Goal: Task Accomplishment & Management: Manage account settings

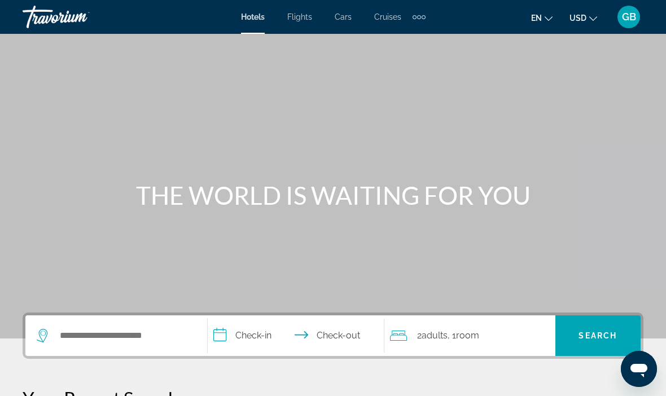
click at [625, 22] on span "GB" at bounding box center [629, 16] width 14 height 11
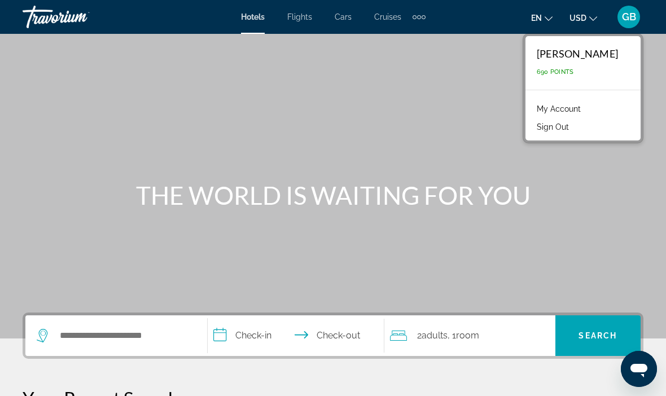
click at [580, 108] on link "My Account" at bounding box center [558, 109] width 55 height 15
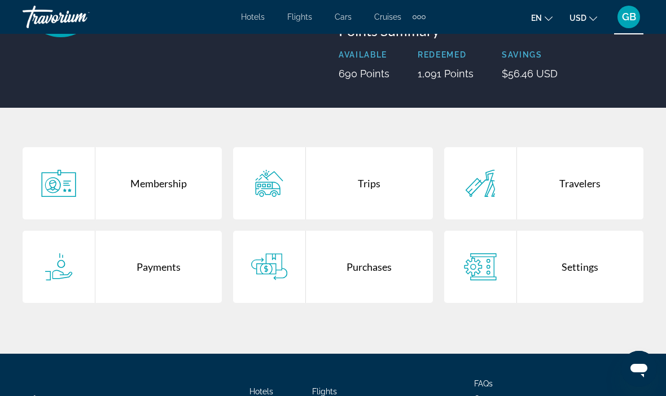
scroll to position [142, 0]
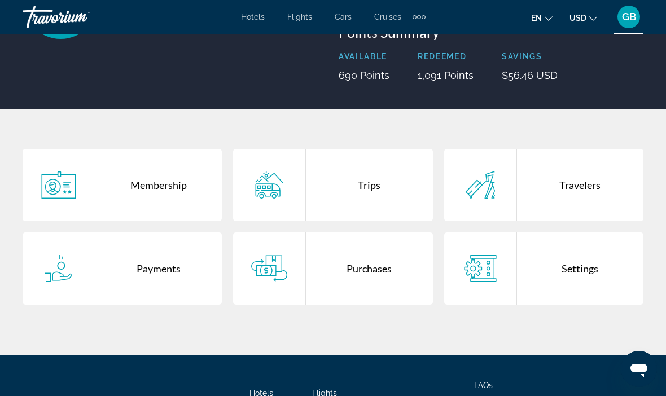
click at [357, 193] on div "Trips" at bounding box center [369, 185] width 126 height 72
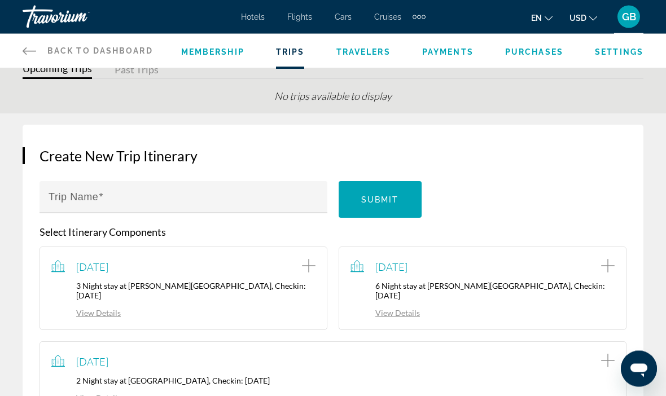
scroll to position [46, 0]
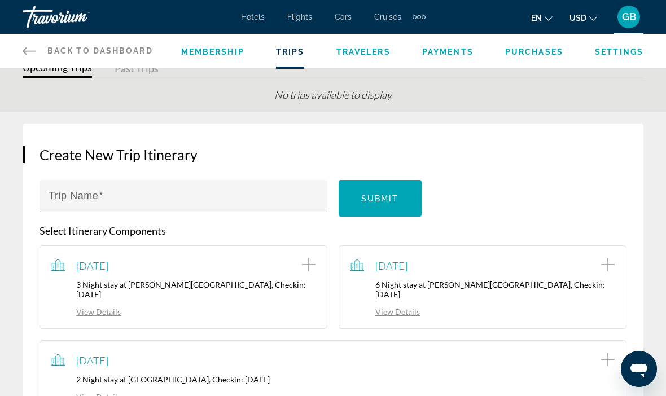
click at [142, 360] on div "November 5, 2025 2 Night stay at Aston Waikiki Sunset, Checkin: 2025-11-05 View…" at bounding box center [332, 377] width 563 height 50
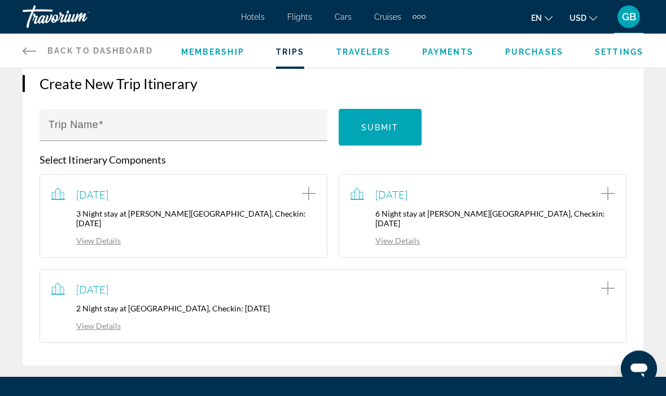
scroll to position [118, 0]
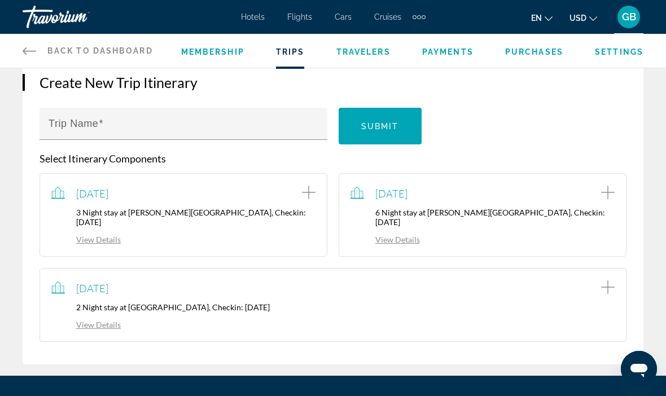
click at [83, 320] on link "View Details" at bounding box center [85, 325] width 69 height 10
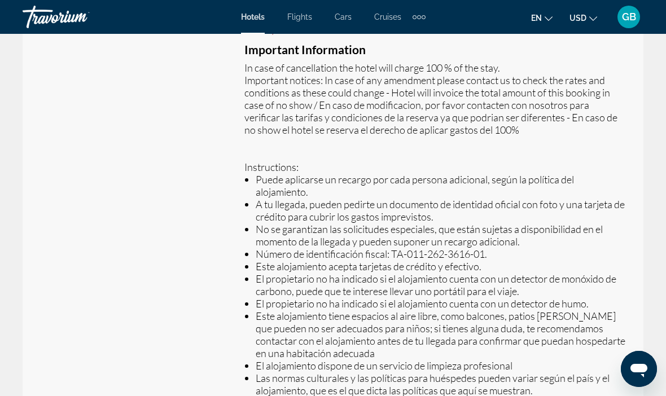
scroll to position [434, 0]
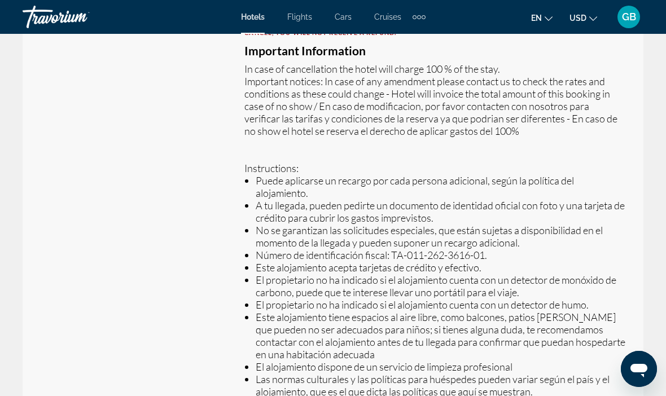
click at [540, 23] on button "en English Español Français Italiano Português русский" at bounding box center [541, 18] width 21 height 16
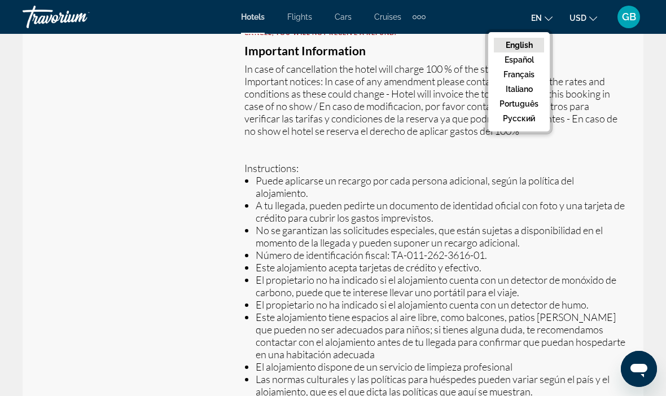
click at [593, 56] on h3 "Important Information" at bounding box center [435, 51] width 382 height 12
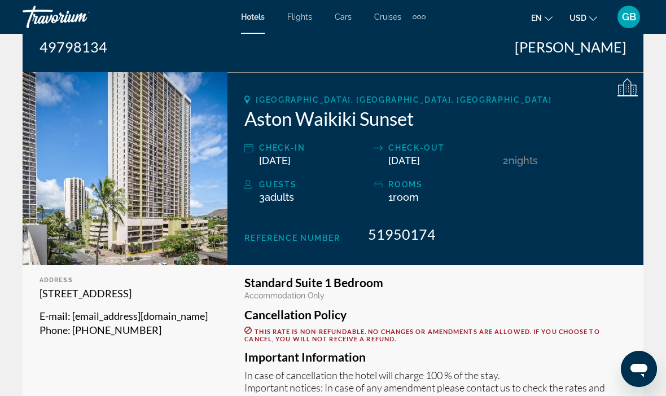
scroll to position [126, 0]
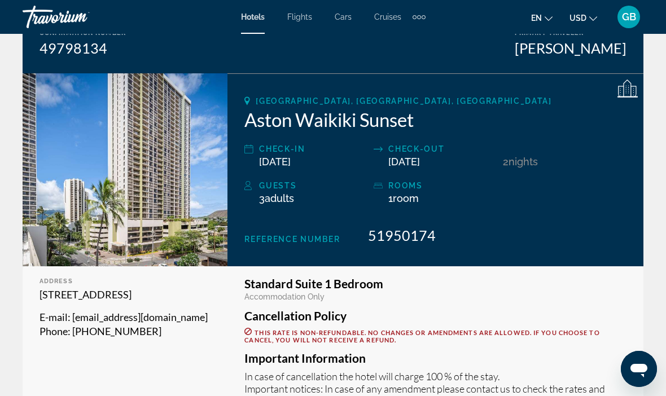
click at [338, 117] on h2 "Aston Waikiki Sunset" at bounding box center [435, 119] width 382 height 23
click at [308, 105] on span "[GEOGRAPHIC_DATA], [GEOGRAPHIC_DATA], [GEOGRAPHIC_DATA]" at bounding box center [404, 100] width 296 height 9
click at [265, 105] on span "[GEOGRAPHIC_DATA], [GEOGRAPHIC_DATA], [GEOGRAPHIC_DATA]" at bounding box center [404, 100] width 296 height 9
click at [331, 124] on h2 "Aston Waikiki Sunset" at bounding box center [435, 119] width 382 height 23
click at [390, 130] on h2 "Aston Waikiki Sunset" at bounding box center [435, 119] width 382 height 23
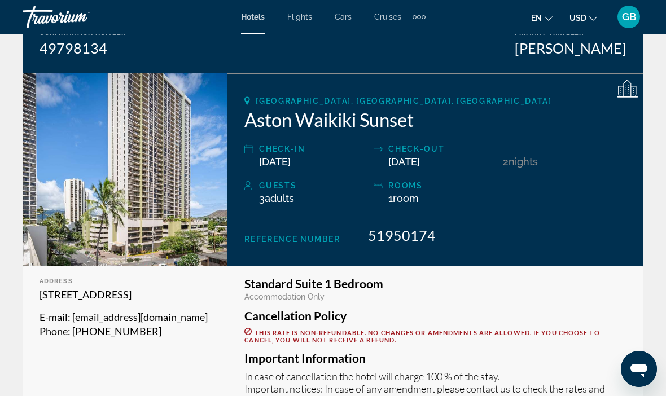
click at [514, 211] on div "Guests 3 Adult Adults , Child Children ( ages ) rooms 1 Room rooms" at bounding box center [435, 197] width 382 height 37
click at [471, 214] on div "Guests 3 Adult Adults , Child Children ( ages ) rooms 1 Room rooms" at bounding box center [435, 197] width 382 height 37
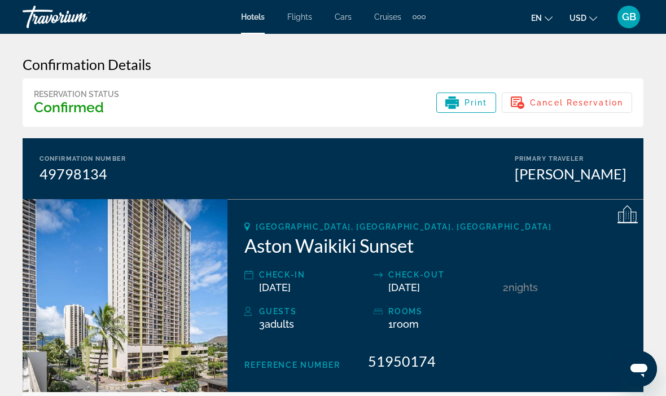
scroll to position [0, 0]
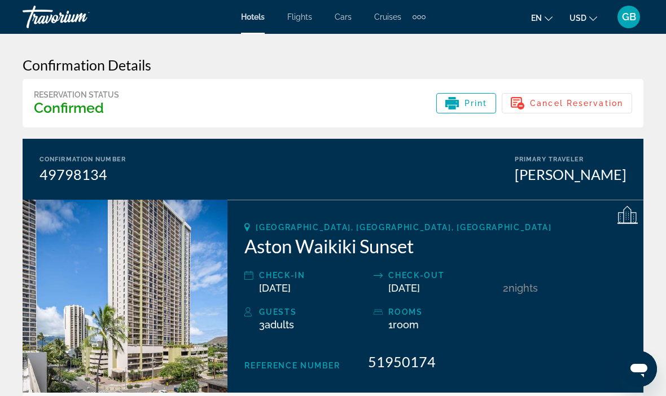
click at [324, 191] on div "Confirmation Number 49798134 Primary Traveler Galina Burkova" at bounding box center [333, 169] width 621 height 61
click at [274, 207] on div "Honolulu, HI, United States Aston Waikiki Sunset Check-in Nov 5, 2025 Check-out…" at bounding box center [435, 296] width 416 height 193
click at [225, 226] on img "Main content" at bounding box center [125, 296] width 205 height 193
click at [233, 270] on div "Honolulu, HI, United States Aston Waikiki Sunset Check-in Nov 5, 2025 Check-out…" at bounding box center [435, 296] width 416 height 193
click at [267, 274] on div "Check-in" at bounding box center [313, 276] width 109 height 14
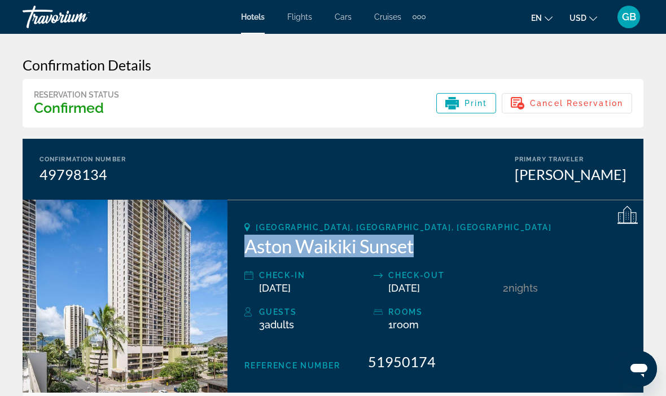
copy h2 "Aston Waikiki Sunset"
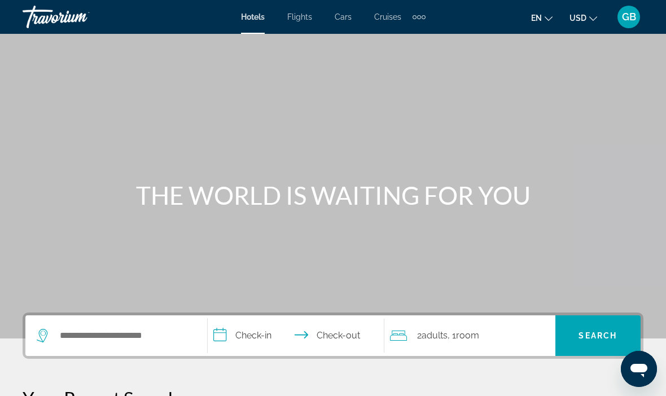
click at [629, 19] on span "GB" at bounding box center [629, 16] width 14 height 11
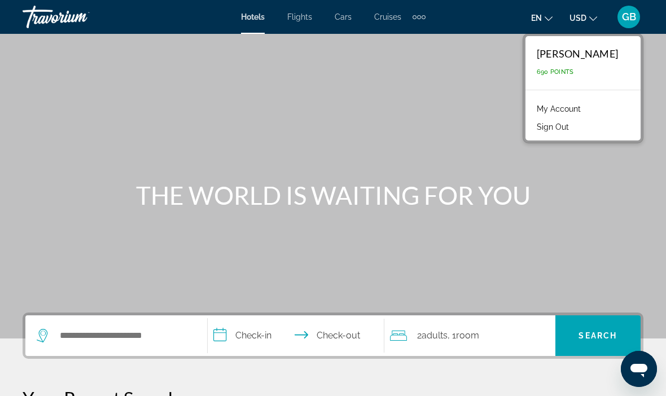
click at [586, 105] on link "My Account" at bounding box center [558, 109] width 55 height 15
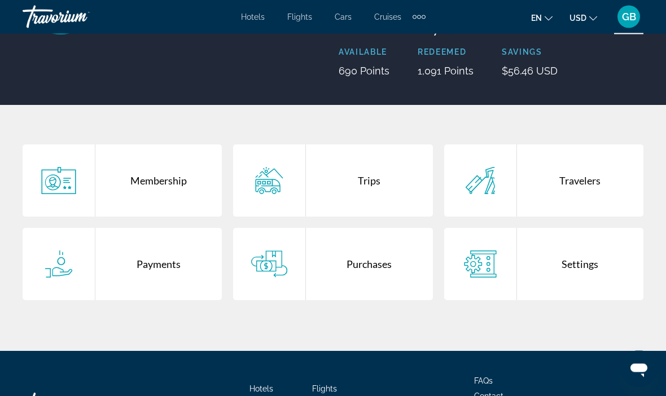
scroll to position [148, 0]
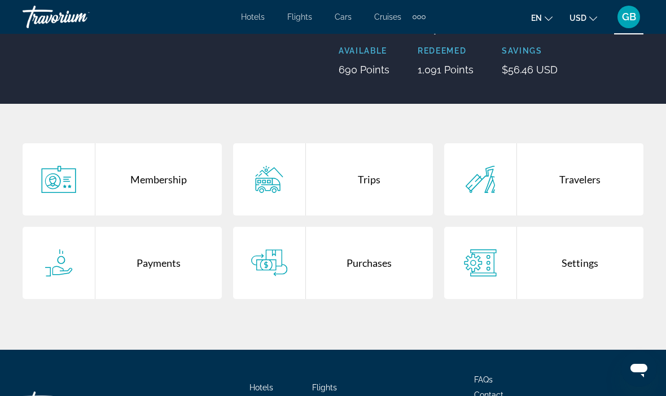
click at [367, 263] on div "Purchases" at bounding box center [369, 263] width 126 height 72
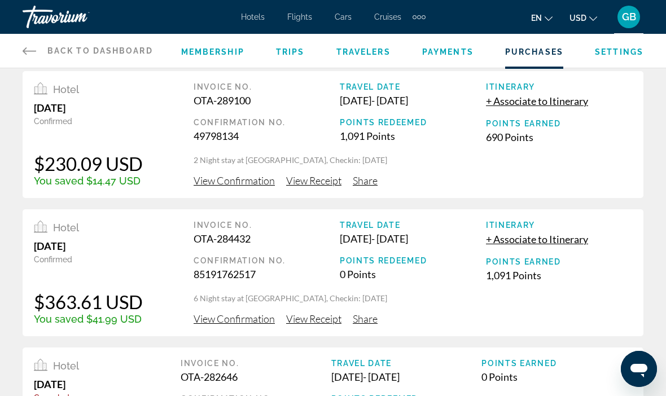
scroll to position [9, 0]
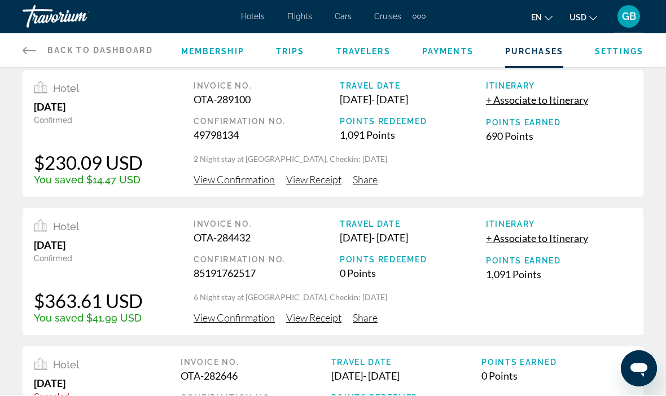
click at [318, 179] on span "View Receipt" at bounding box center [313, 180] width 55 height 12
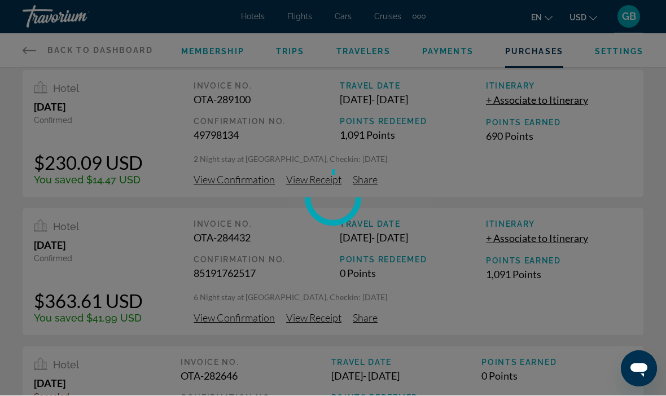
scroll to position [10, 0]
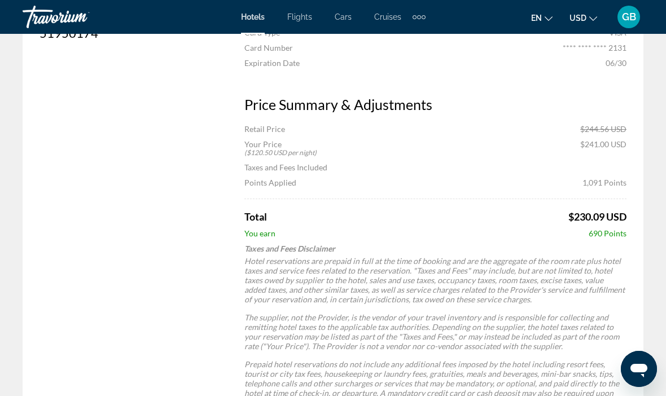
scroll to position [420, 0]
